Goal: Task Accomplishment & Management: Use online tool/utility

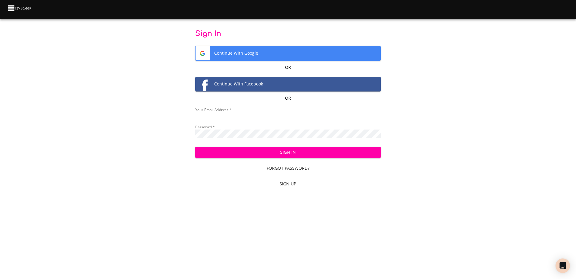
type input "mammothequipment10@gmail.com"
click at [248, 153] on span "Sign In" at bounding box center [288, 152] width 176 height 8
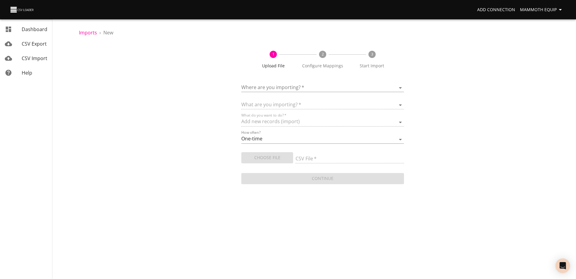
click at [400, 87] on body "Add Connection Mammoth Equip Dashboard CSV Export CSV Import Help Imports › New…" at bounding box center [288, 139] width 576 height 279
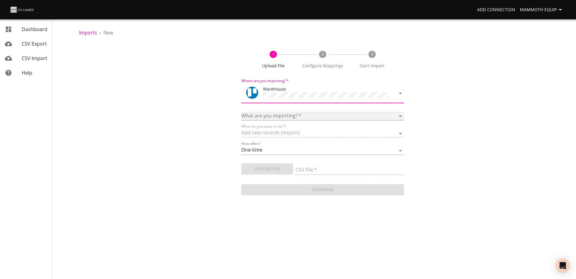
click at [401, 114] on select "Boards Cards Checkitems Checklists" at bounding box center [323, 116] width 163 height 9
select select "cards"
click at [242, 112] on select "Boards Cards Checkitems Checklists" at bounding box center [323, 116] width 163 height 9
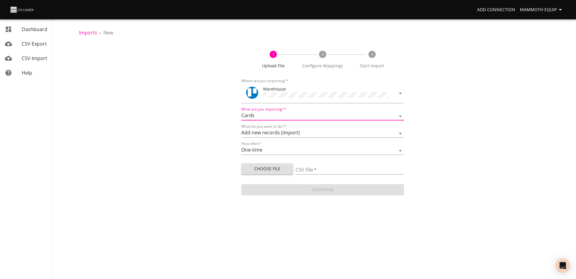
click at [271, 170] on span "Choose File" at bounding box center [267, 169] width 42 height 8
type input "Import1.xlsx"
